Goal: Task Accomplishment & Management: Manage account settings

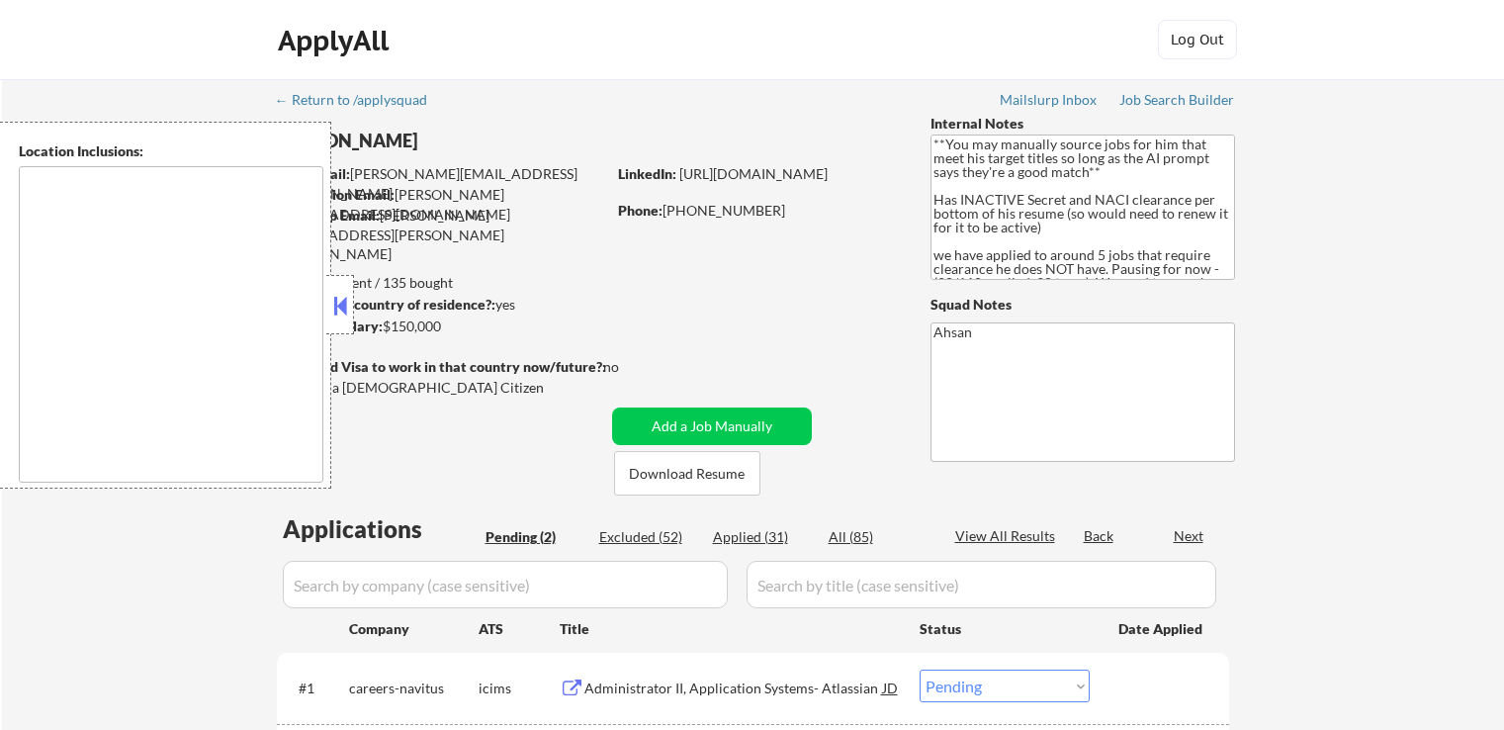
select select ""pending""
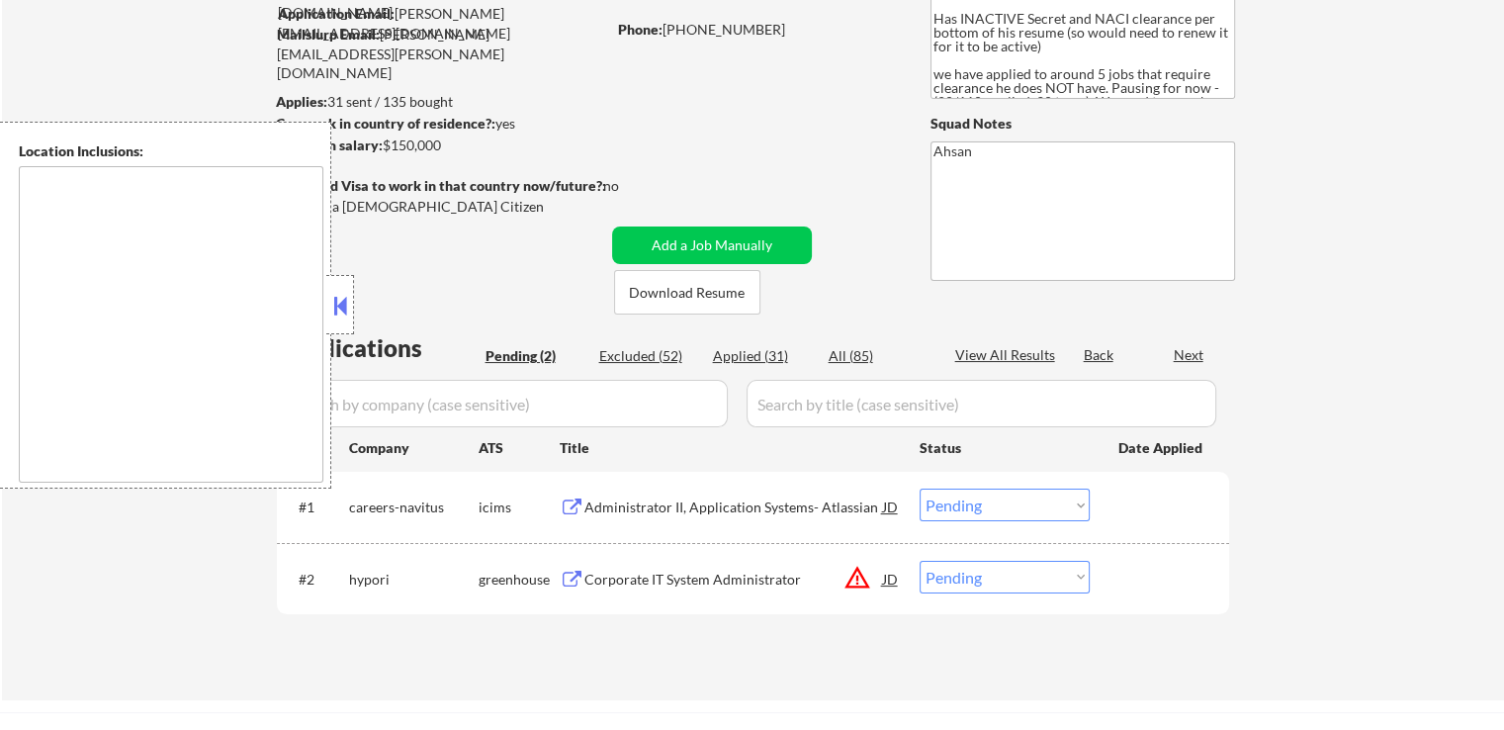
type textarea "[GEOGRAPHIC_DATA], [GEOGRAPHIC_DATA], [GEOGRAPHIC_DATA] [GEOGRAPHIC_DATA], [GEO…"
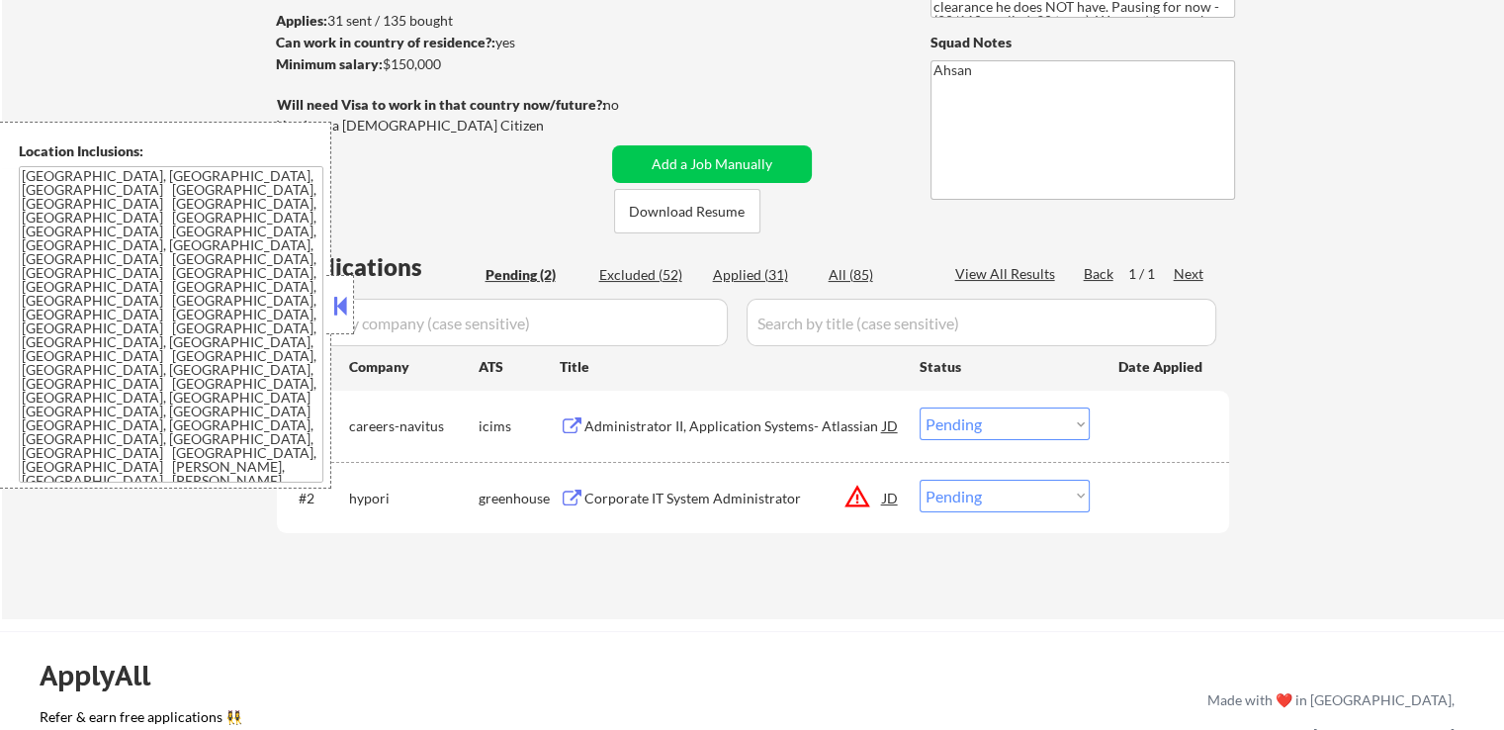
scroll to position [297, 0]
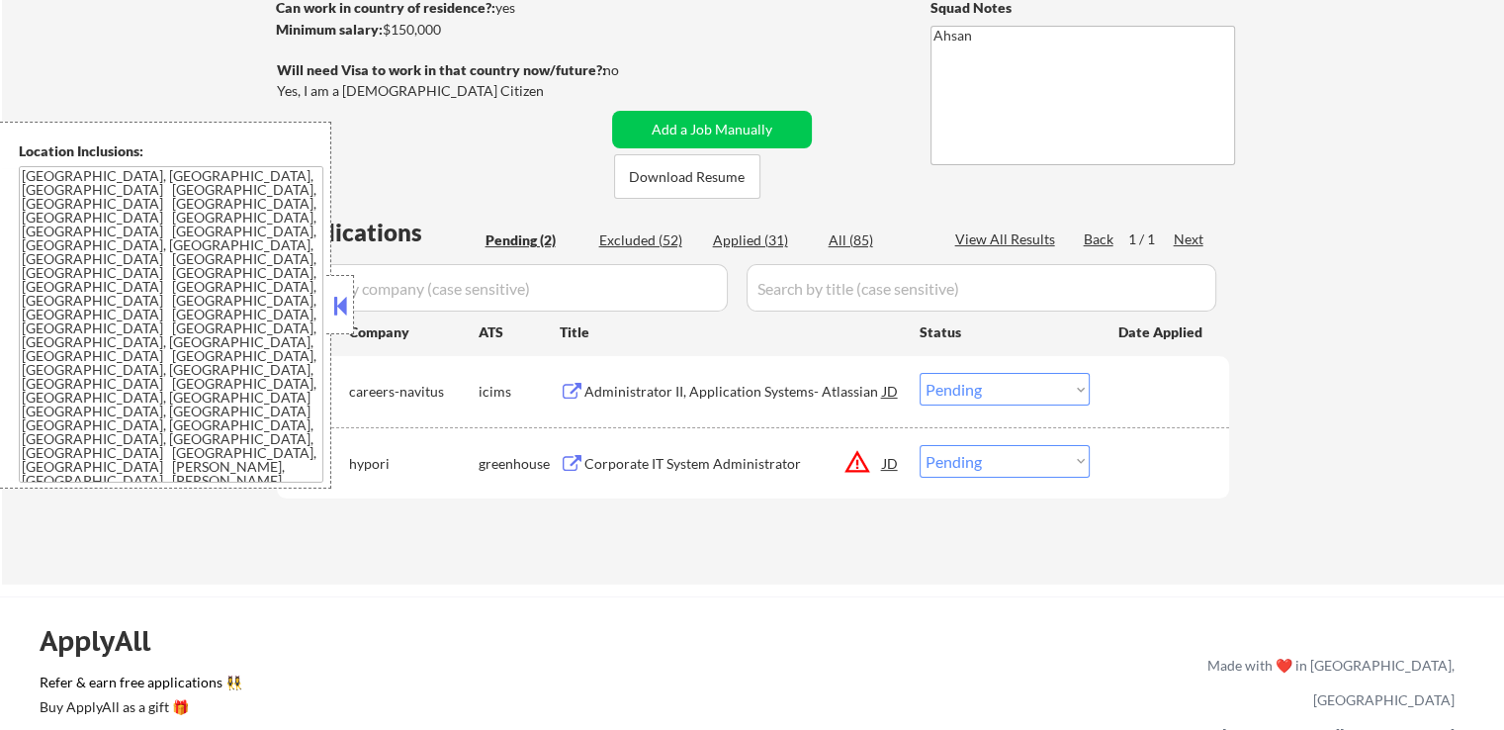
click at [663, 460] on div "Corporate IT System Administrator" at bounding box center [733, 464] width 299 height 20
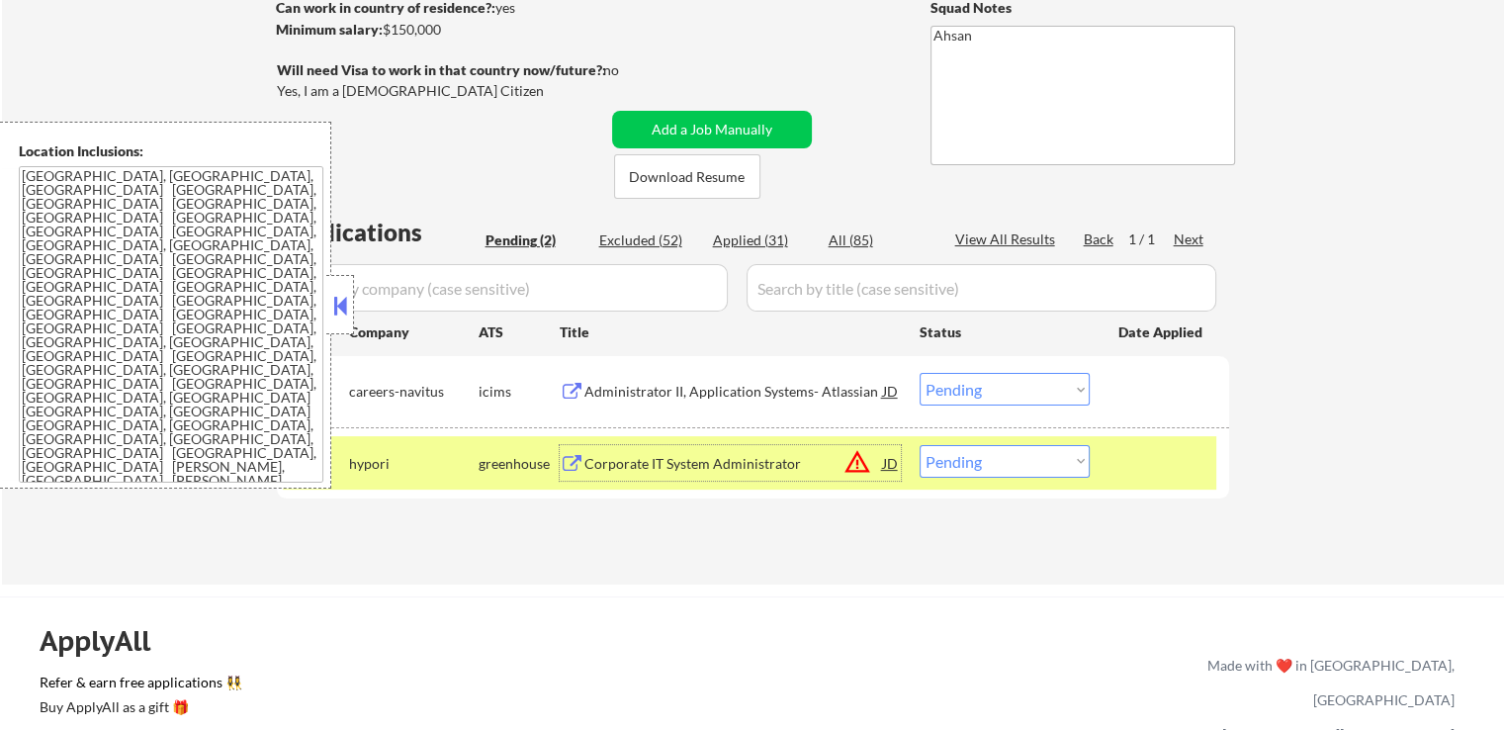
click at [676, 391] on div "Administrator II, Application Systems- Atlassian" at bounding box center [733, 392] width 299 height 20
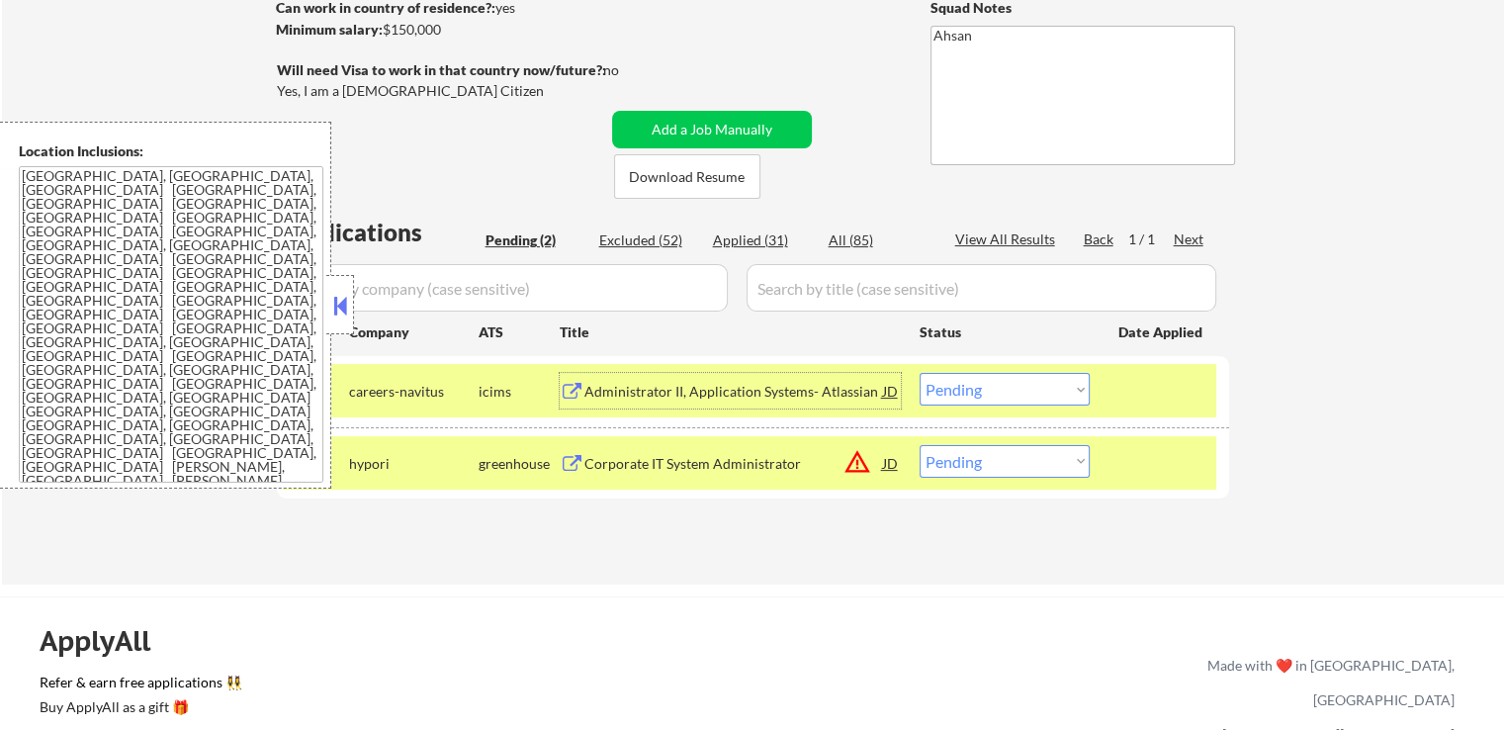
drag, startPoint x: 1006, startPoint y: 391, endPoint x: 1009, endPoint y: 401, distance: 11.3
click at [1008, 391] on select "Choose an option... Pending Applied Excluded (Questions) Excluded (Expired) Exc…" at bounding box center [1005, 389] width 170 height 33
select select ""excluded__bad_match_""
click at [920, 373] on select "Choose an option... Pending Applied Excluded (Questions) Excluded (Expired) Exc…" at bounding box center [1005, 389] width 170 height 33
drag, startPoint x: 1006, startPoint y: 459, endPoint x: 1007, endPoint y: 473, distance: 13.9
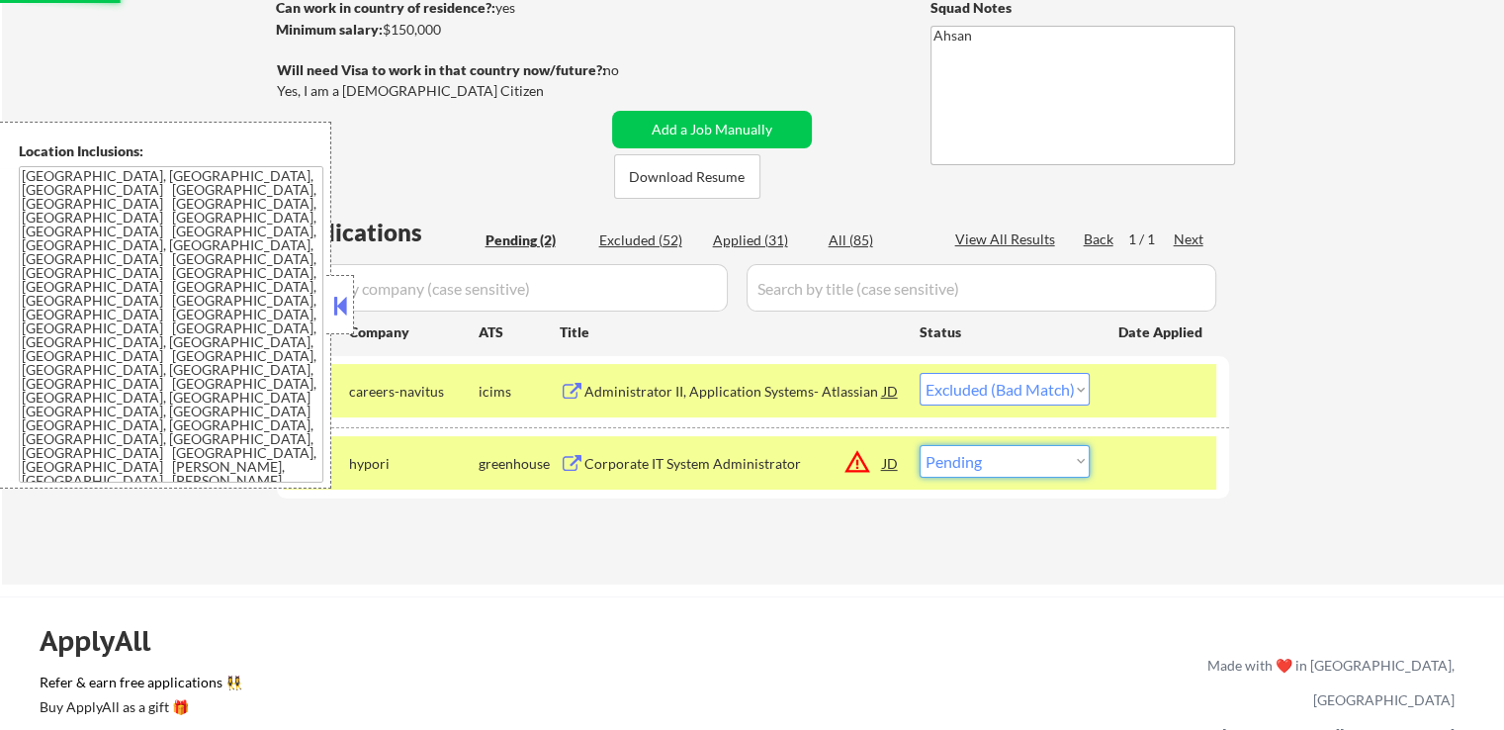
click at [1006, 464] on select "Choose an option... Pending Applied Excluded (Questions) Excluded (Expired) Exc…" at bounding box center [1005, 461] width 170 height 33
select select ""excluded__bad_match_""
click at [920, 445] on select "Choose an option... Pending Applied Excluded (Questions) Excluded (Expired) Exc…" at bounding box center [1005, 461] width 170 height 33
click at [929, 550] on div "← Return to /applysquad Mailslurp Inbox Job Search Builder [PERSON_NAME] User E…" at bounding box center [753, 175] width 987 height 786
select select ""pending""
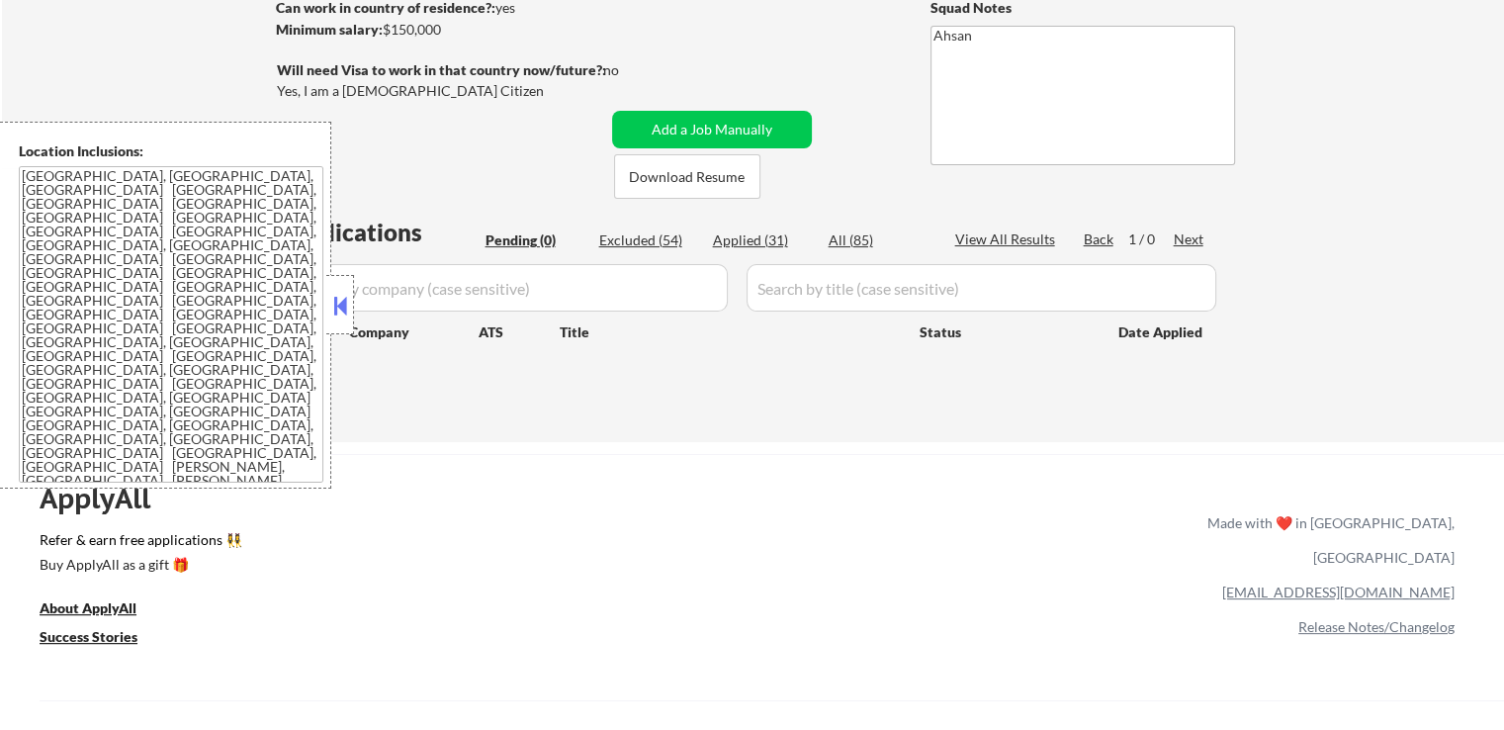
click at [569, 400] on div "Applications Pending (0) Excluded (54) Applied (31) All (85) View All Results B…" at bounding box center [753, 310] width 952 height 189
click at [328, 306] on div at bounding box center [340, 304] width 28 height 59
